Goal: Task Accomplishment & Management: Manage account settings

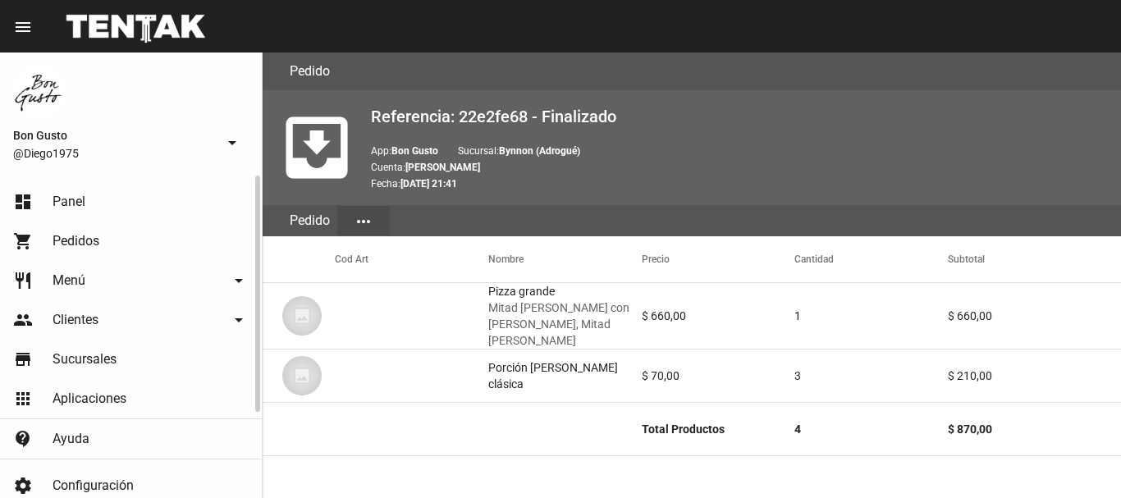
click at [115, 205] on link "dashboard Panel" at bounding box center [131, 201] width 262 height 39
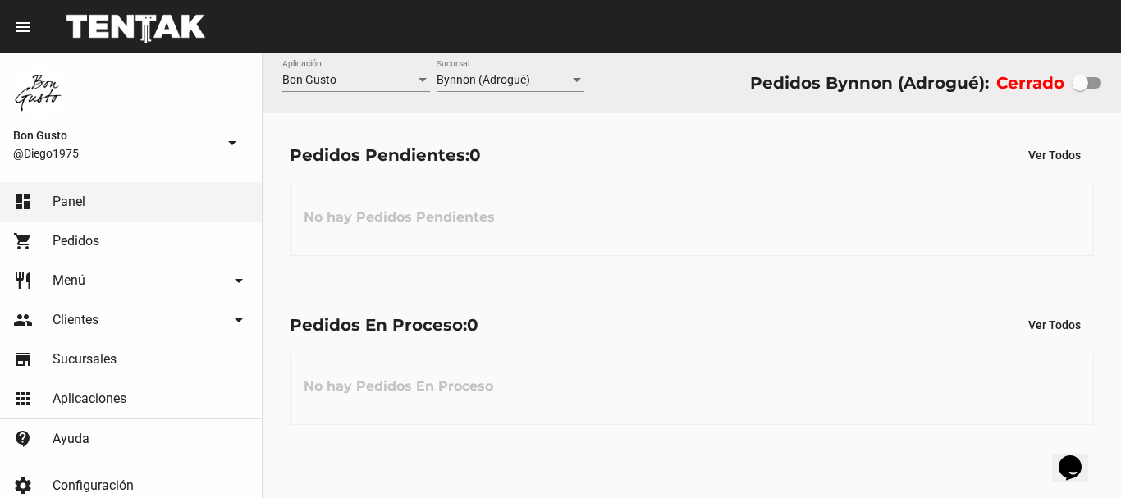
click at [1091, 80] on div at bounding box center [1087, 82] width 30 height 11
click at [1080, 89] on input "checkbox" at bounding box center [1079, 89] width 1 height 1
checkbox input "true"
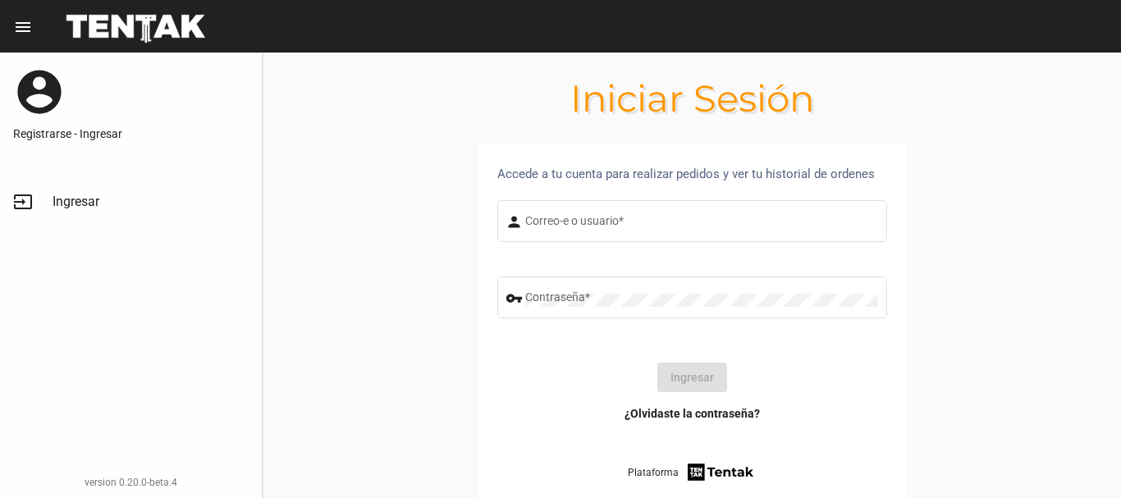
type input "diego1975"
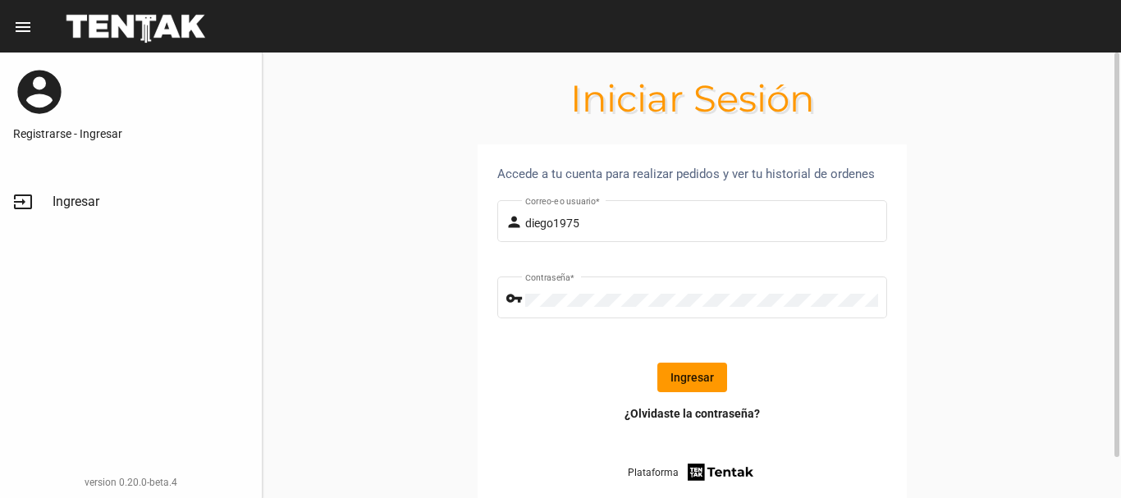
click at [685, 382] on button "Ingresar" at bounding box center [692, 378] width 70 height 30
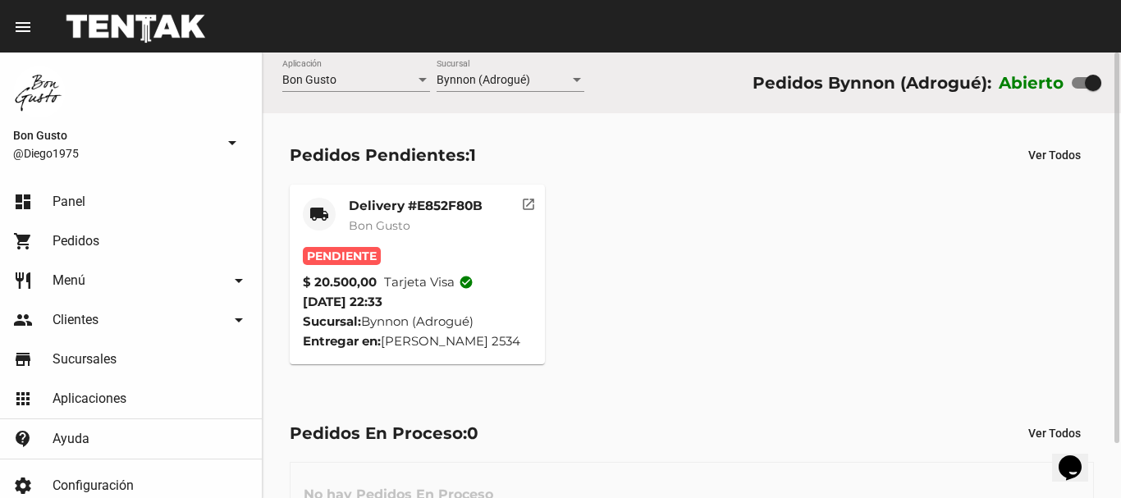
click at [533, 208] on mat-icon "open_in_new" at bounding box center [528, 201] width 15 height 15
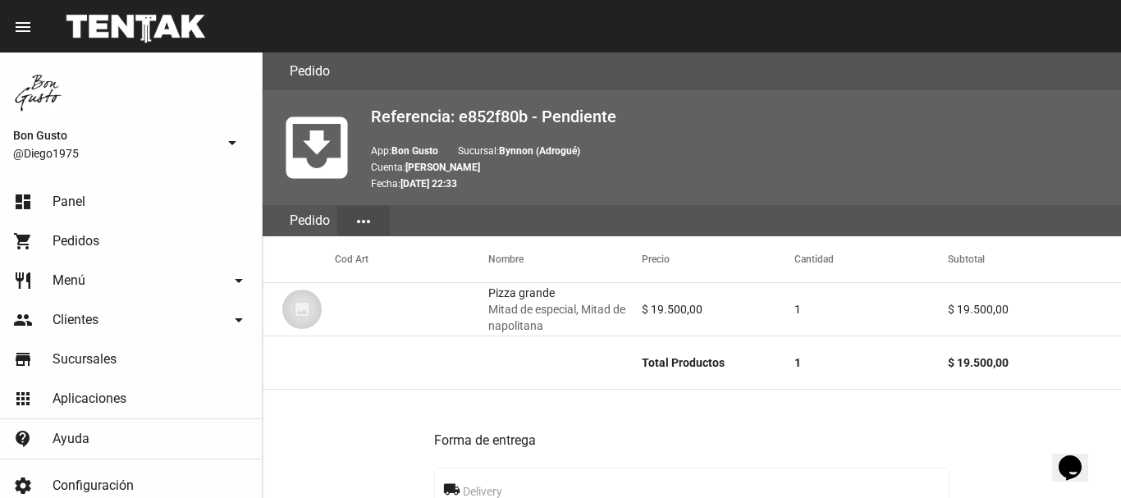
scroll to position [798, 0]
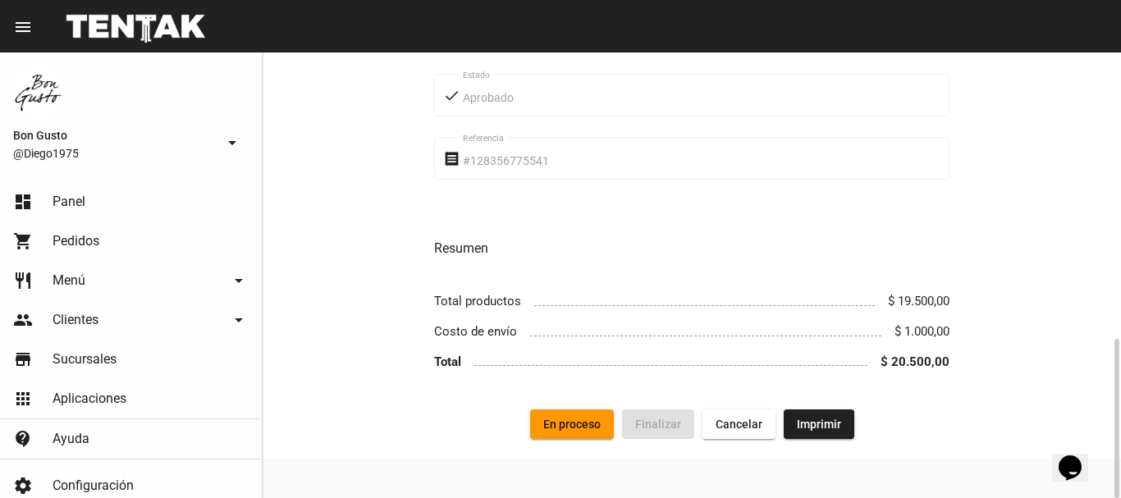
click at [583, 415] on button "En proceso" at bounding box center [572, 424] width 84 height 30
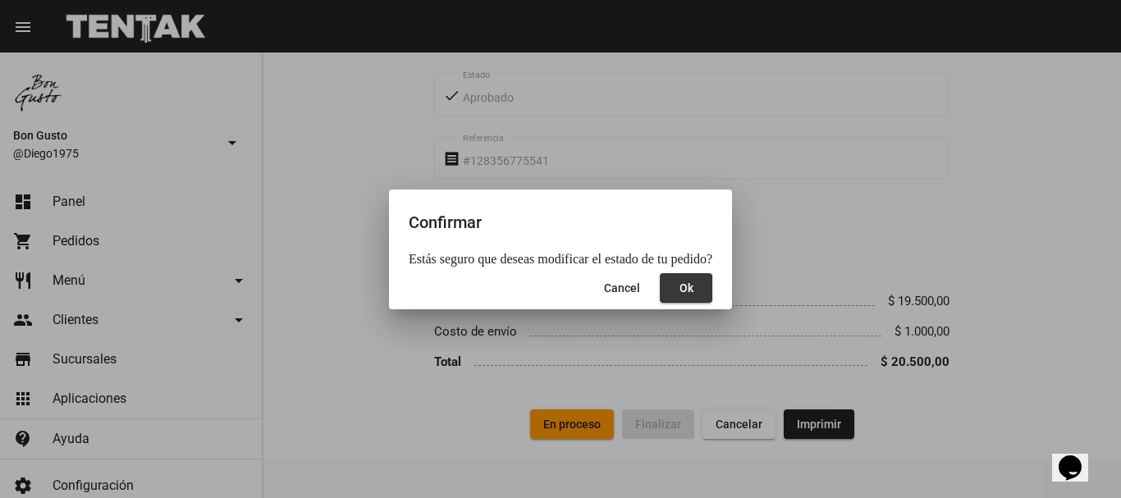
click at [676, 280] on button "Ok" at bounding box center [686, 288] width 53 height 30
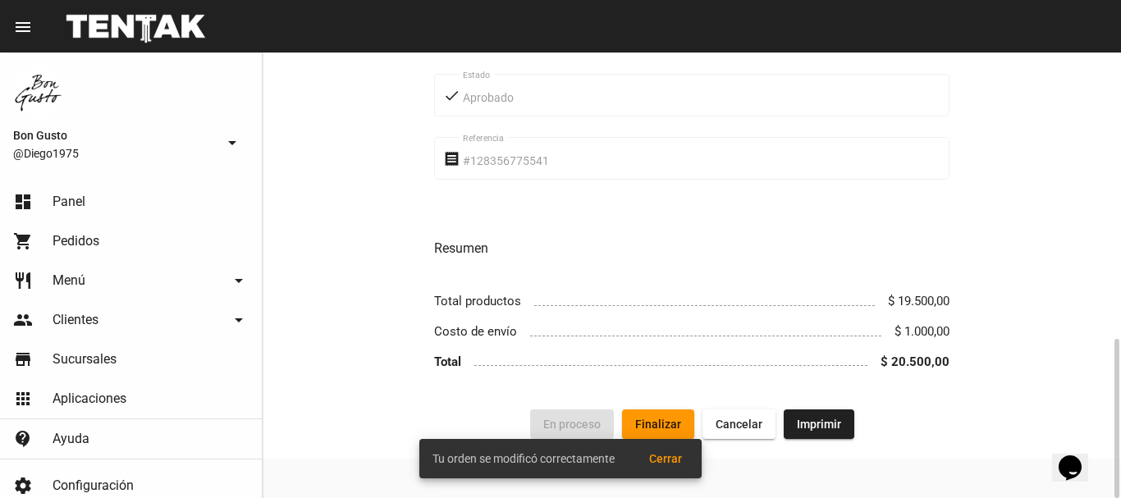
drag, startPoint x: 670, startPoint y: 286, endPoint x: 638, endPoint y: 304, distance: 36.7
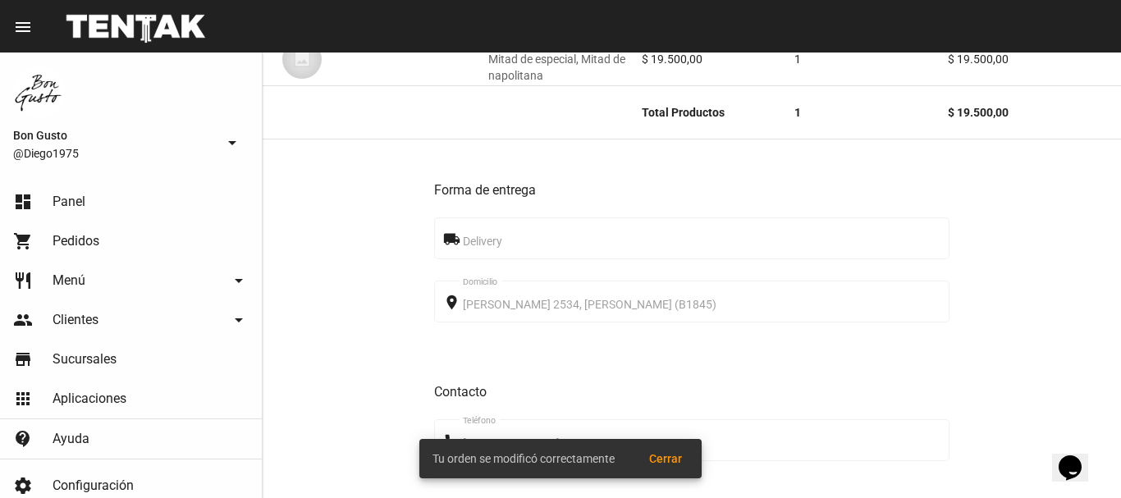
scroll to position [0, 0]
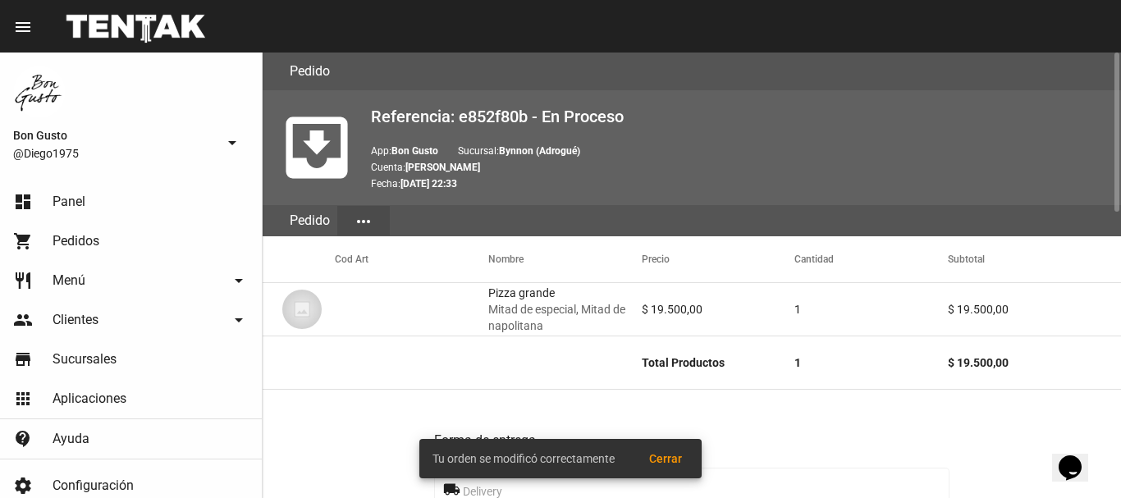
drag, startPoint x: 638, startPoint y: 304, endPoint x: 908, endPoint y: 447, distance: 305.4
click at [908, 447] on h3 "Forma de entrega" at bounding box center [691, 440] width 515 height 23
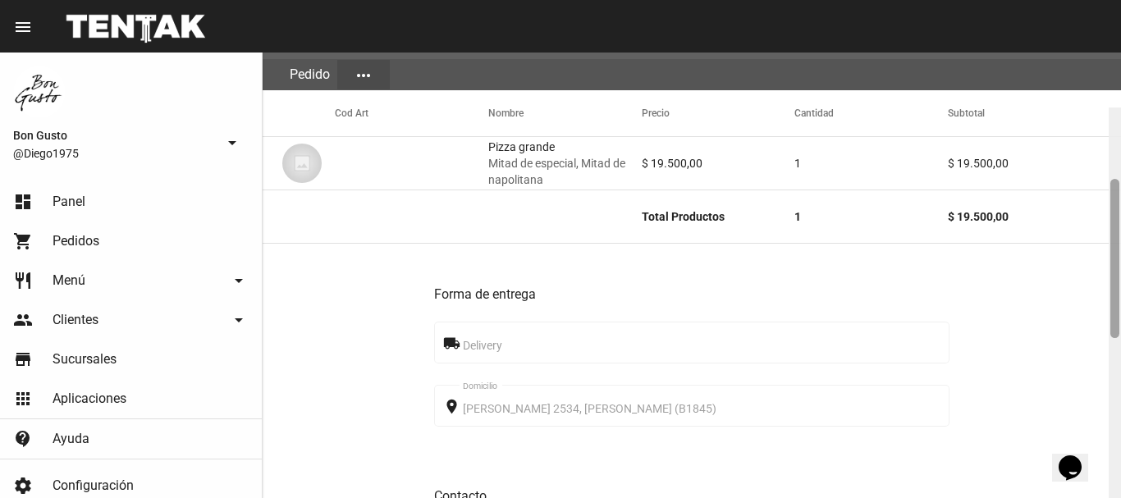
scroll to position [386, 0]
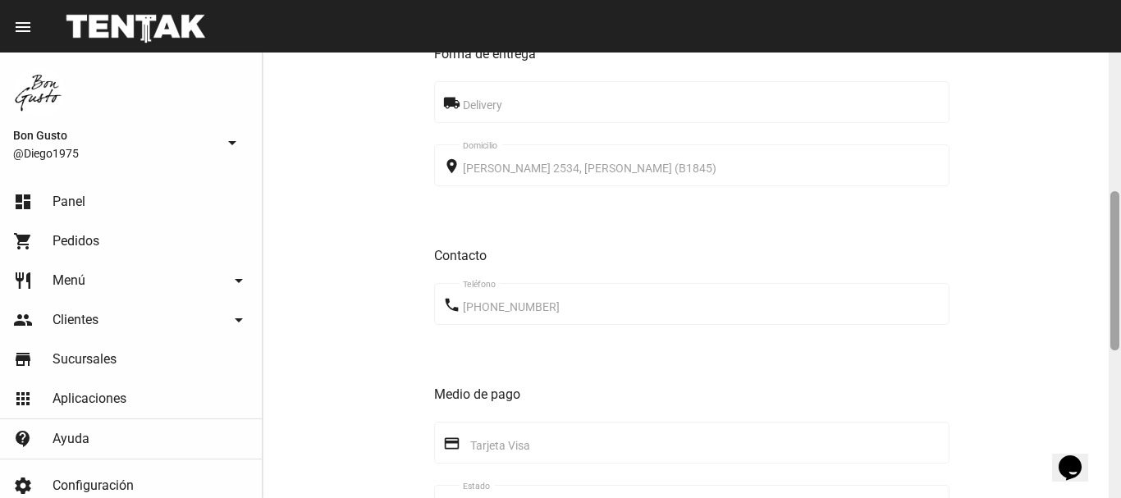
drag, startPoint x: 1111, startPoint y: 194, endPoint x: 1090, endPoint y: 333, distance: 140.3
click at [1090, 333] on div "Pedido move_to_inbox Referencia: e852f80b - En Proceso App: Bon Gusto Sucursal:…" at bounding box center [692, 276] width 858 height 446
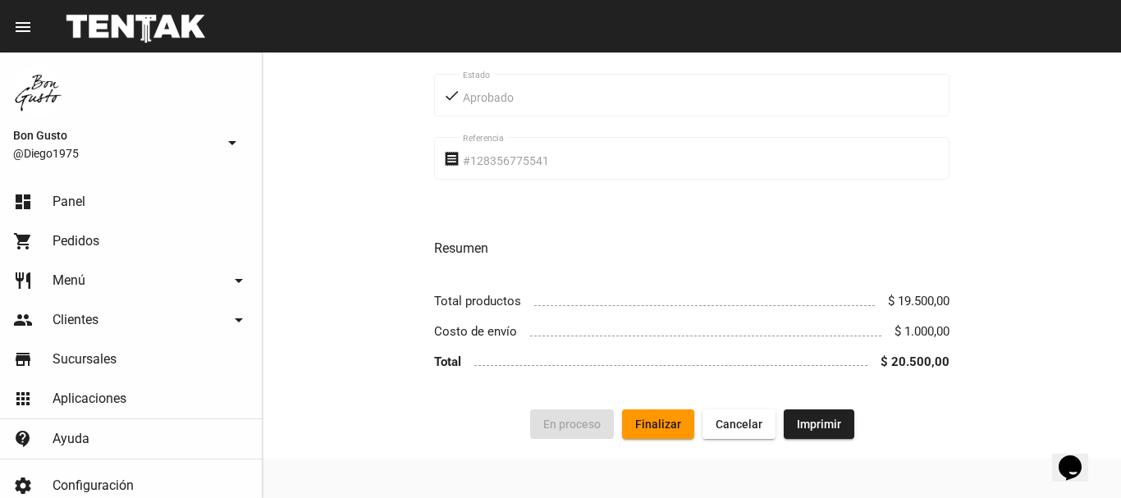
scroll to position [0, 0]
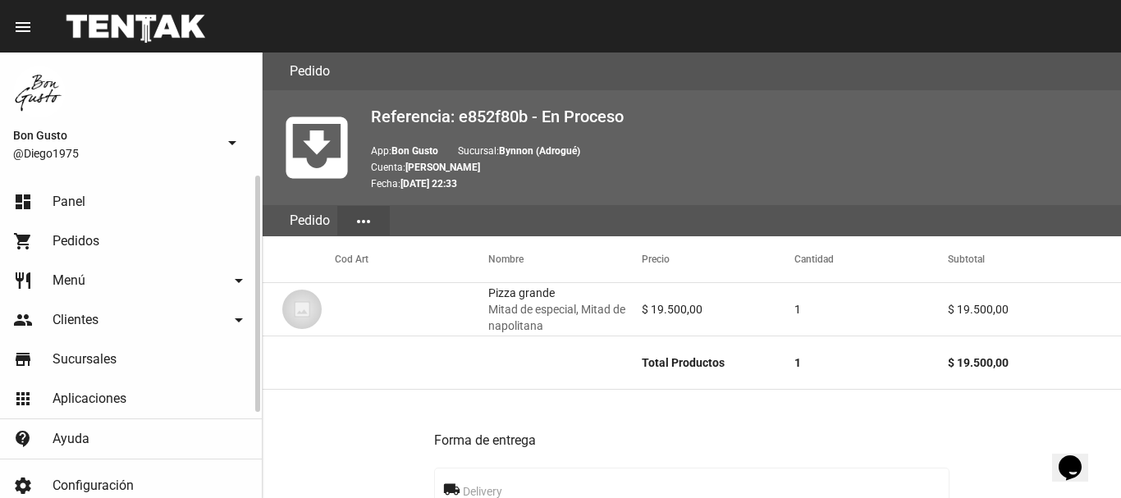
click at [102, 194] on link "dashboard Panel" at bounding box center [131, 201] width 262 height 39
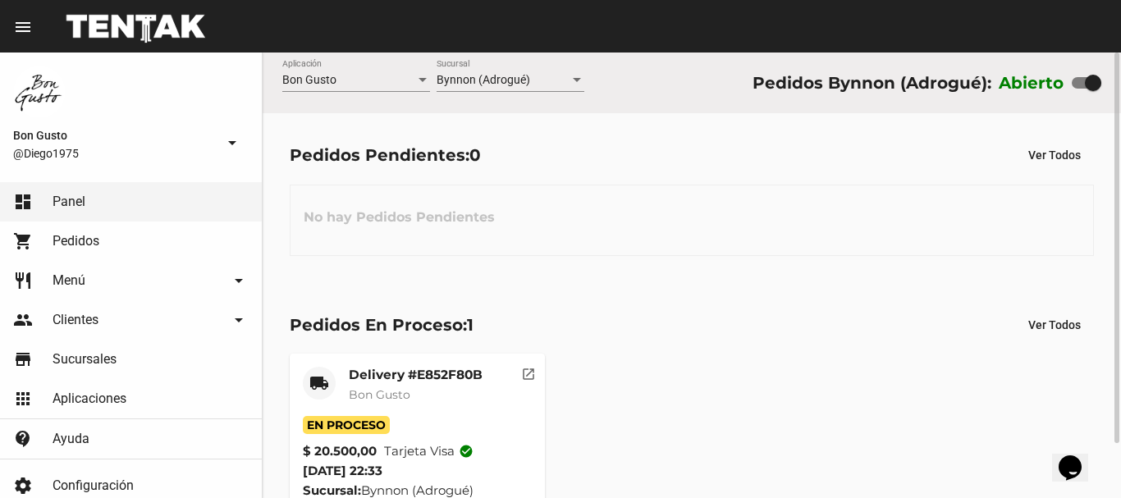
drag, startPoint x: 681, startPoint y: 472, endPoint x: 642, endPoint y: 445, distance: 47.8
click at [679, 472] on div "local_shipping Delivery #E852F80B Bon Gusto En Proceso $ 20.500,00 Tarjeta visa…" at bounding box center [691, 443] width 819 height 194
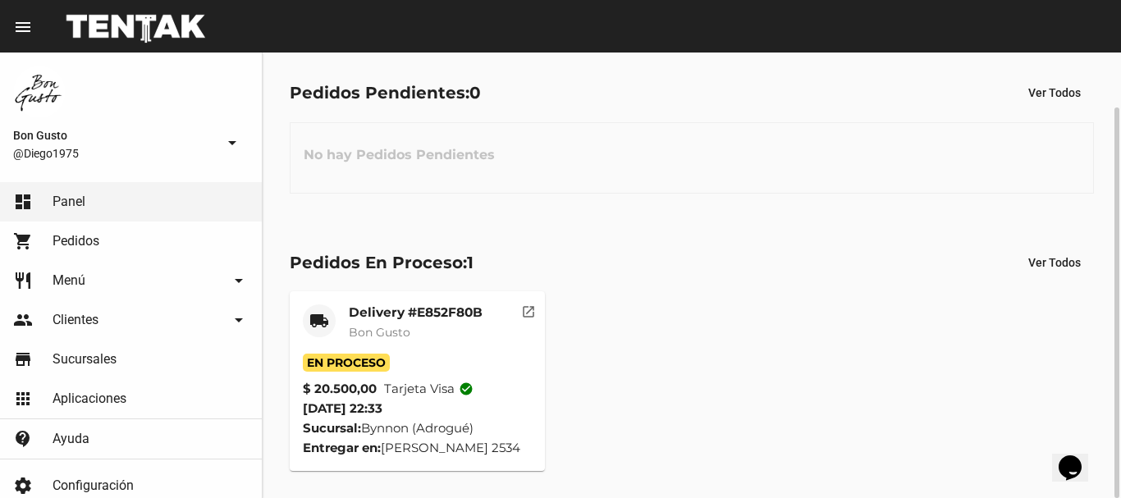
click at [517, 321] on mat-card-header "local_shipping Delivery #E852F80B Bon Gusto" at bounding box center [417, 328] width 229 height 49
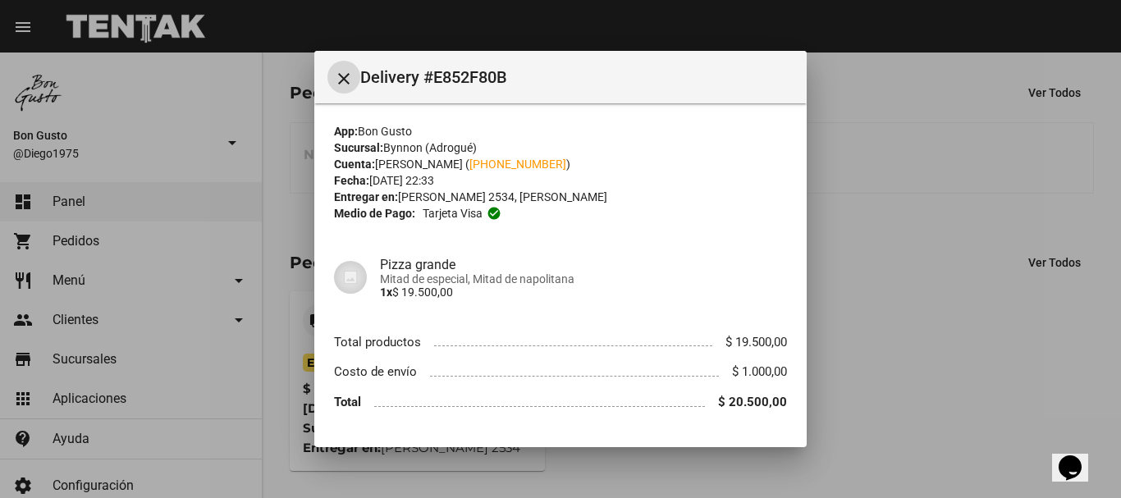
scroll to position [45, 0]
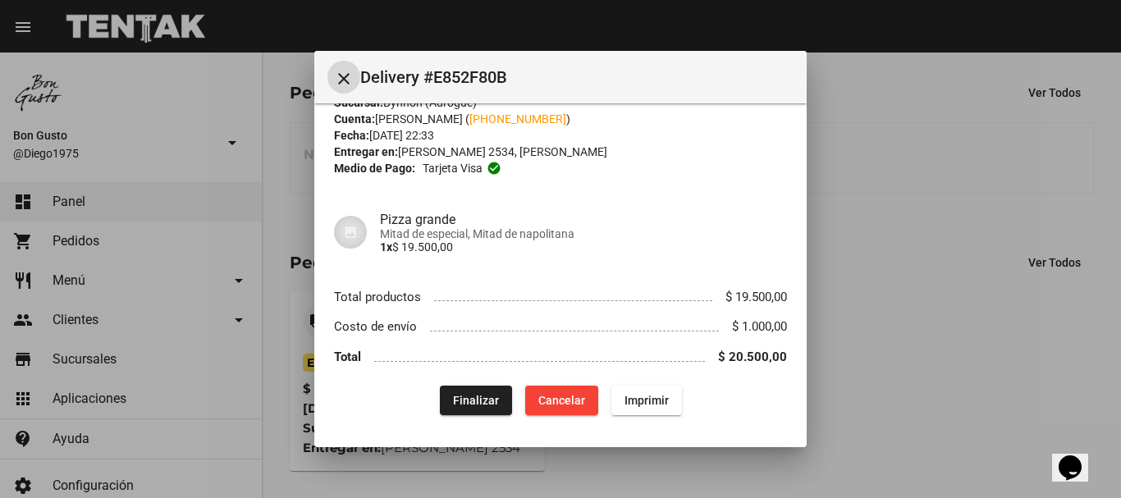
click at [493, 404] on button "Finalizar" at bounding box center [476, 401] width 72 height 30
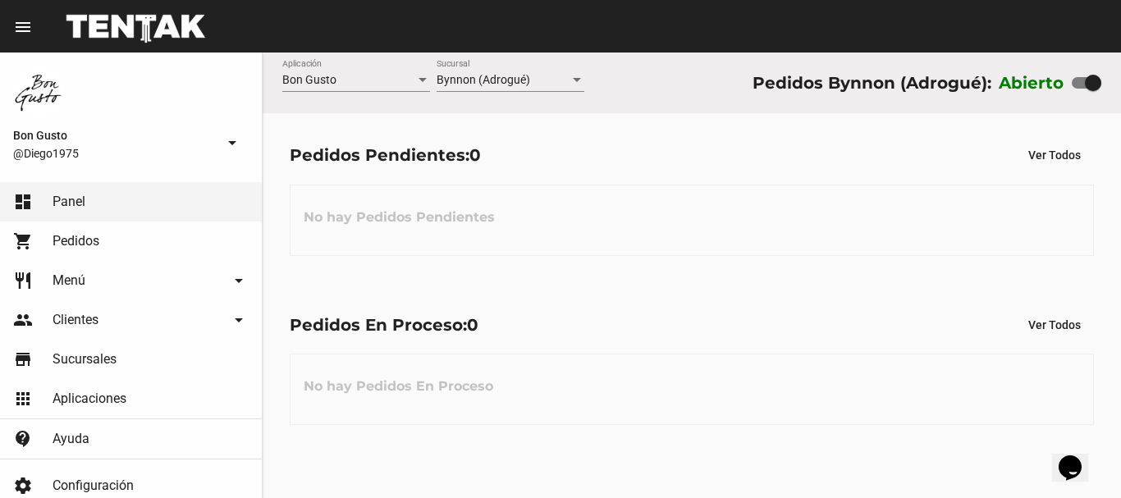
scroll to position [0, 0]
click at [1073, 88] on label at bounding box center [1087, 83] width 30 height 20
click at [1079, 89] on input "checkbox" at bounding box center [1079, 89] width 1 height 1
checkbox input "false"
